Goal: Information Seeking & Learning: Learn about a topic

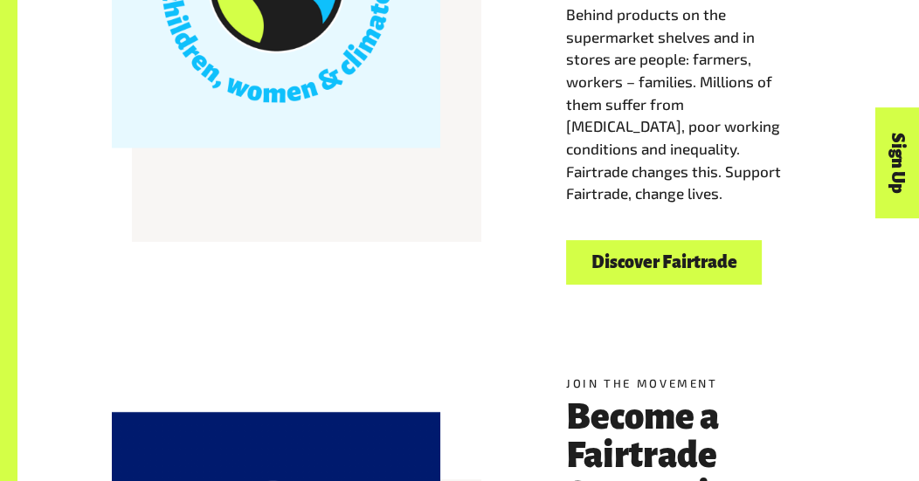
scroll to position [620, 0]
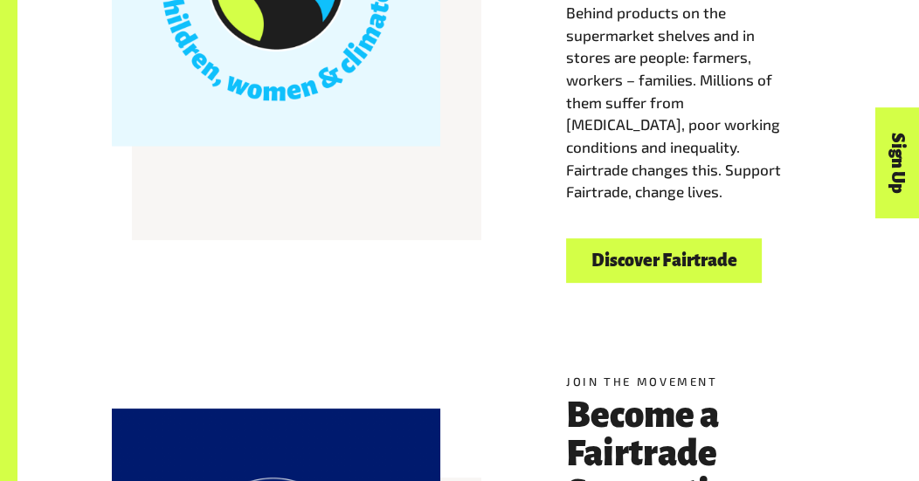
click at [651, 256] on link "Discover Fairtrade" at bounding box center [664, 260] width 196 height 45
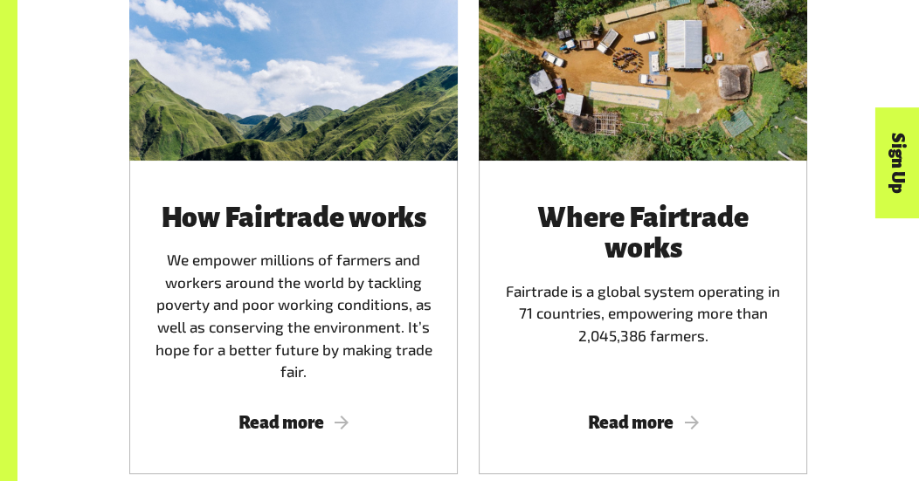
scroll to position [1017, 0]
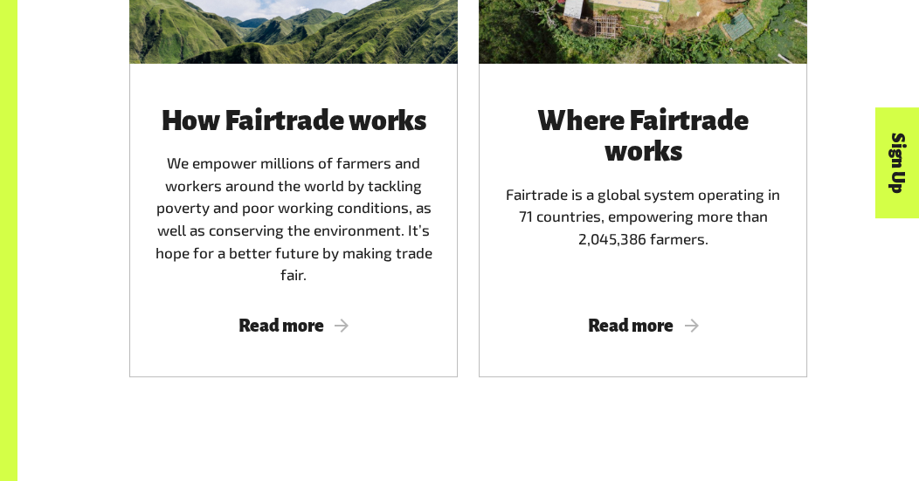
click at [644, 332] on span "Read more" at bounding box center [642, 325] width 286 height 19
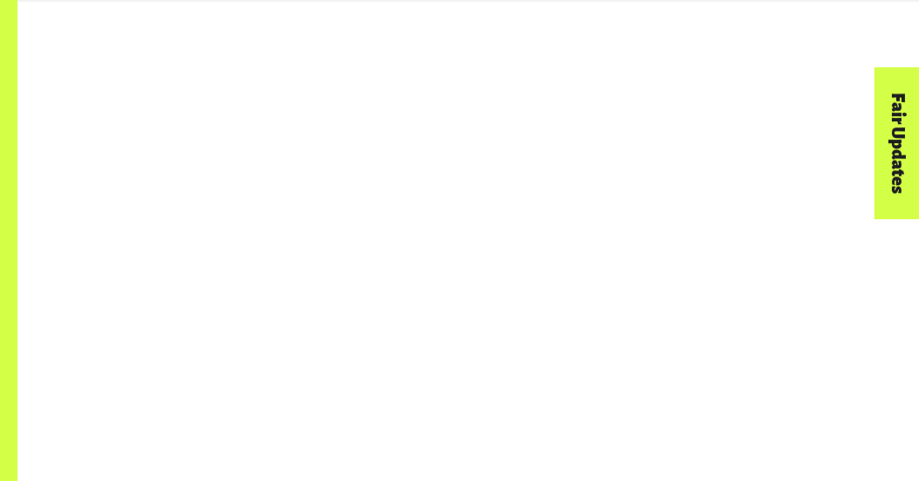
scroll to position [1246, 0]
